Goal: Entertainment & Leisure: Consume media (video, audio)

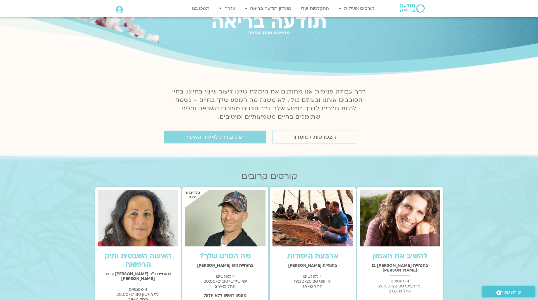
scroll to position [48, 0]
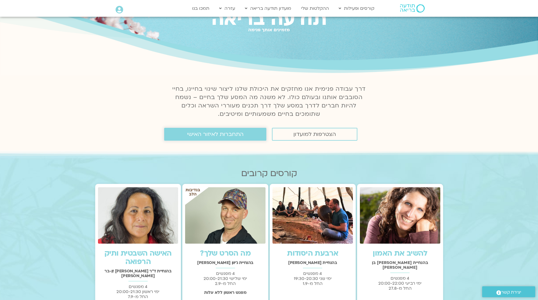
click at [230, 131] on span "התחברות לאיזור האישי" at bounding box center [215, 134] width 56 height 6
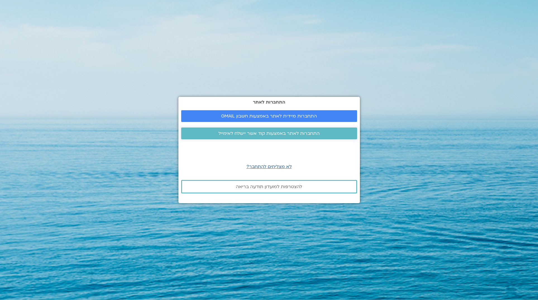
click at [232, 133] on span "התחברות לאתר באמצעות קוד אשר יישלח לאימייל" at bounding box center [268, 133] width 101 height 5
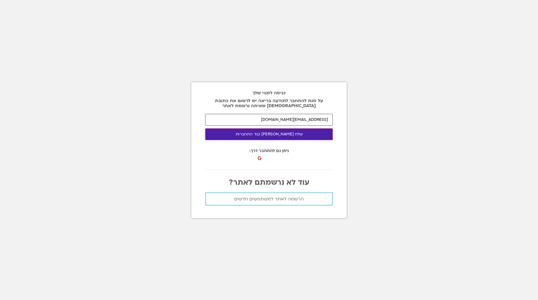
type input "[EMAIL_ADDRESS][DOMAIN_NAME]"
click at [233, 136] on button "שלח לי קוד התחברות" at bounding box center [269, 134] width 128 height 12
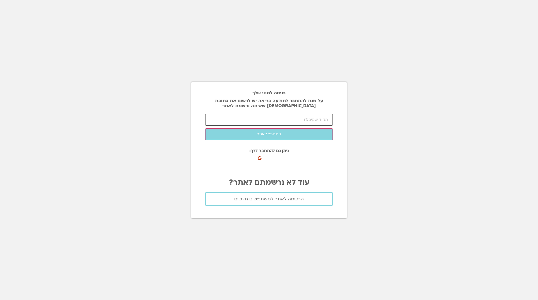
click at [285, 121] on input "number" at bounding box center [269, 120] width 128 height 12
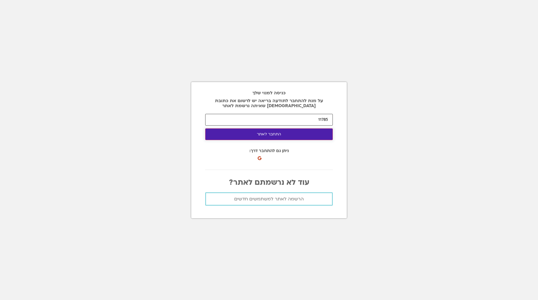
type input "11785"
click at [287, 136] on button "התחבר לאתר" at bounding box center [269, 134] width 128 height 12
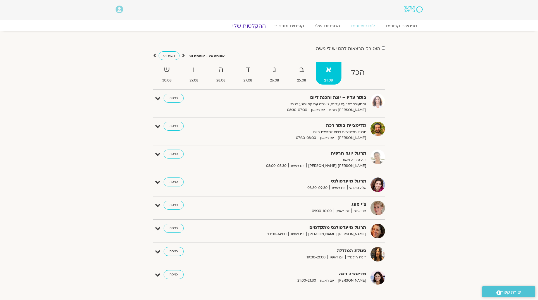
click at [250, 23] on link "ההקלטות שלי" at bounding box center [248, 26] width 47 height 7
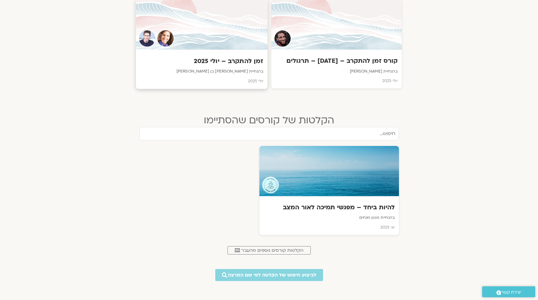
scroll to position [227, 0]
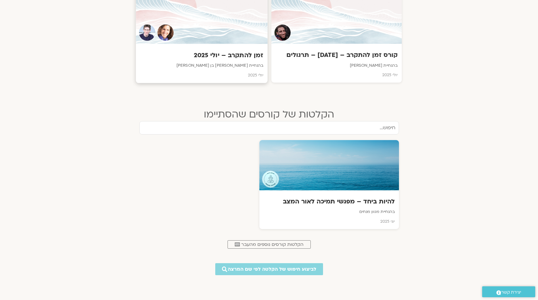
click at [240, 57] on h3 "זמן להתקרב – יולי 2025" at bounding box center [201, 55] width 123 height 9
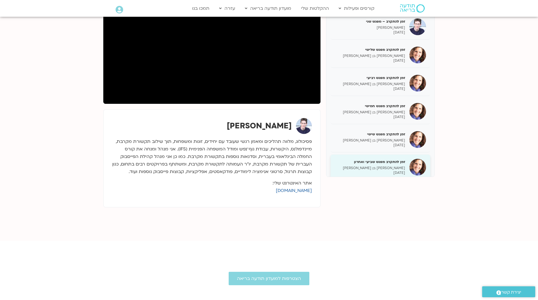
scroll to position [107, 0]
click at [416, 168] on img at bounding box center [417, 167] width 17 height 17
